Goal: Task Accomplishment & Management: Manage account settings

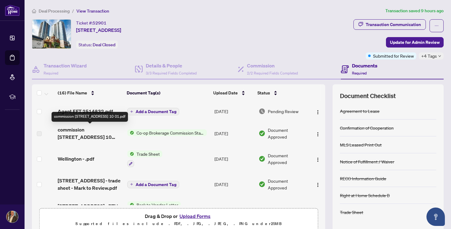
click at [86, 134] on span "commission [STREET_ADDRESS] 10 01.pdf" at bounding box center [90, 133] width 65 height 15
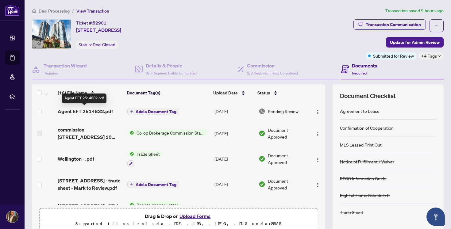
click at [97, 111] on span "Agent EFT 2514832.pdf" at bounding box center [85, 111] width 55 height 7
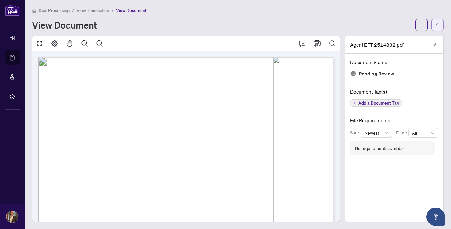
click at [437, 22] on span "button" at bounding box center [437, 25] width 4 height 10
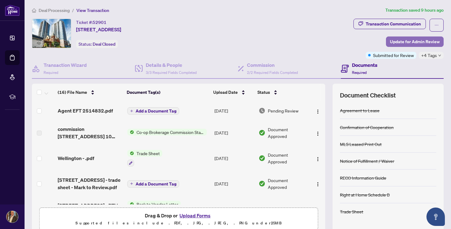
click at [403, 42] on span "Update for Admin Review" at bounding box center [415, 42] width 50 height 10
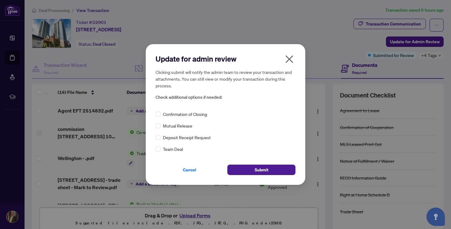
click at [289, 56] on icon "close" at bounding box center [289, 59] width 10 height 10
